Goal: Task Accomplishment & Management: Manage account settings

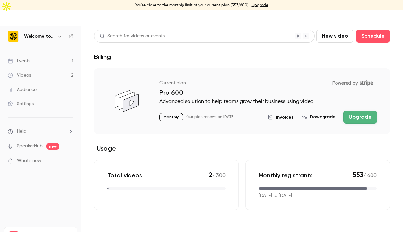
click at [24, 86] on div "Audience" at bounding box center [22, 89] width 29 height 6
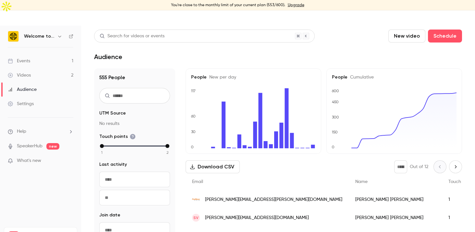
click at [345, 48] on main "Search for videos or events New video Schedule Audience 555 People UTM Source N…" at bounding box center [278, 136] width 394 height 221
click at [330, 68] on div "People Cumulative 0 150 300 450 600" at bounding box center [394, 110] width 136 height 85
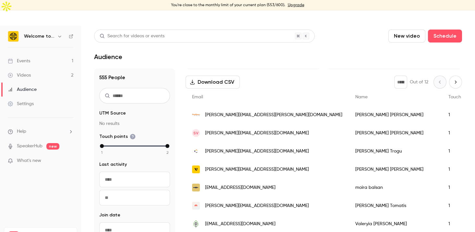
scroll to position [85, 0]
click at [46, 97] on link "Settings" at bounding box center [40, 104] width 81 height 14
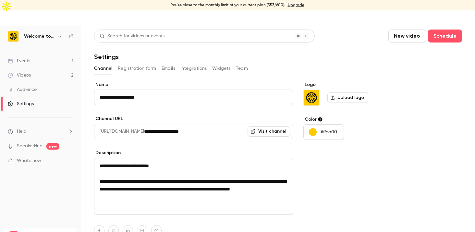
click at [165, 63] on button "Emails" at bounding box center [168, 68] width 14 height 10
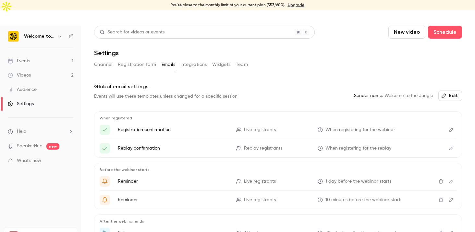
scroll to position [66, 0]
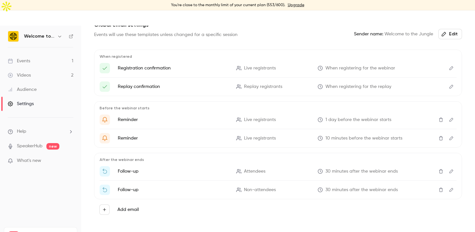
click at [402, 118] on icon "Edit" at bounding box center [451, 120] width 4 height 4
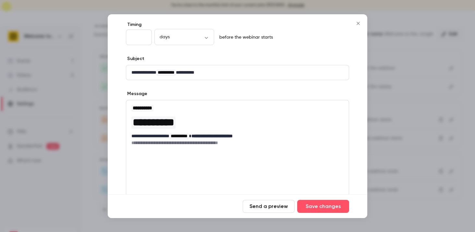
scroll to position [93, 0]
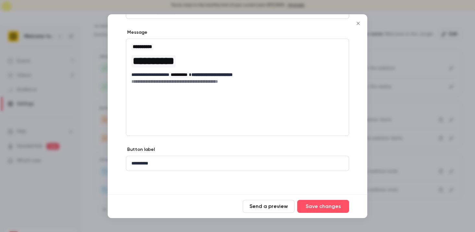
click at [255, 208] on button "Send a preview" at bounding box center [269, 206] width 52 height 13
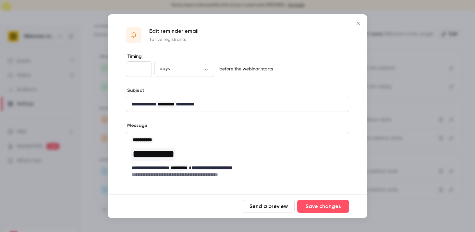
click at [363, 22] on button "Close" at bounding box center [358, 23] width 13 height 13
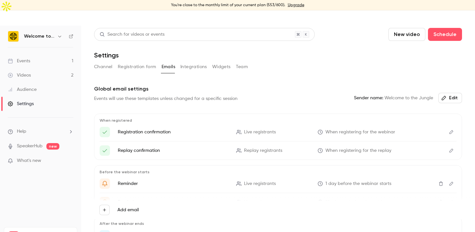
scroll to position [66, 0]
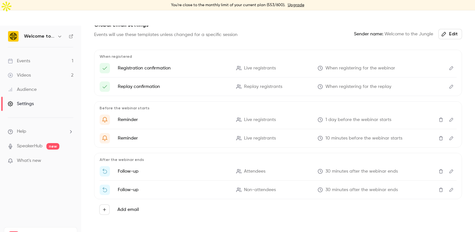
click at [217, 213] on div "Global email settings Events will use these templates unless changed for a spec…" at bounding box center [278, 132] width 368 height 222
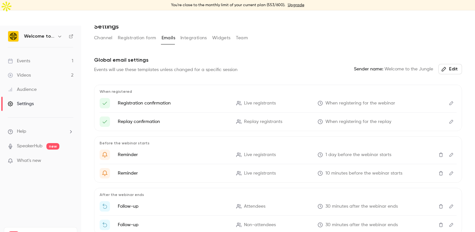
scroll to position [33, 0]
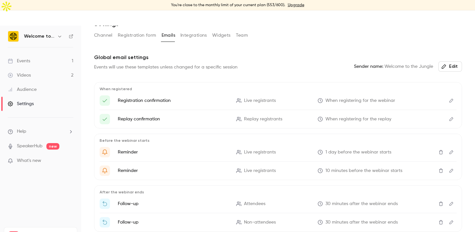
click at [402, 98] on icon "Edit" at bounding box center [450, 100] width 5 height 5
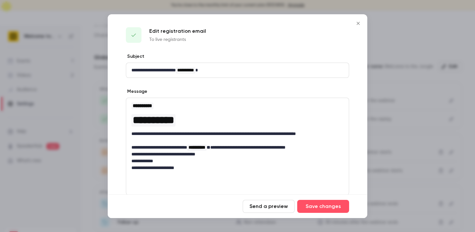
click at [264, 205] on button "Send a preview" at bounding box center [269, 206] width 52 height 13
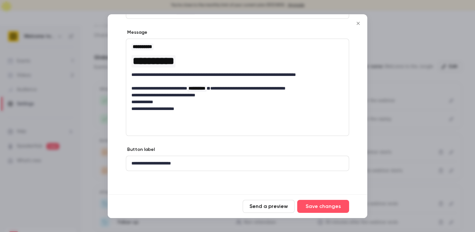
scroll to position [0, 0]
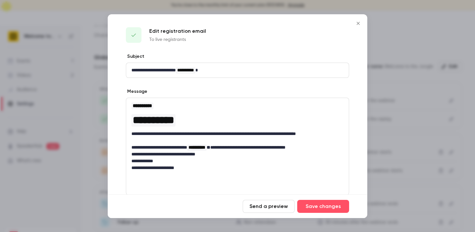
click at [357, 21] on icon "Close" at bounding box center [358, 23] width 8 height 5
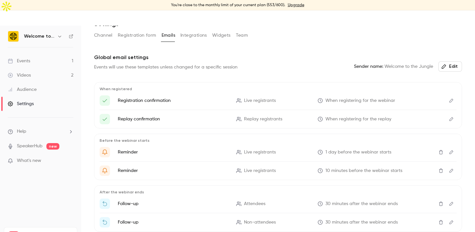
scroll to position [66, 0]
